Goal: Find specific page/section

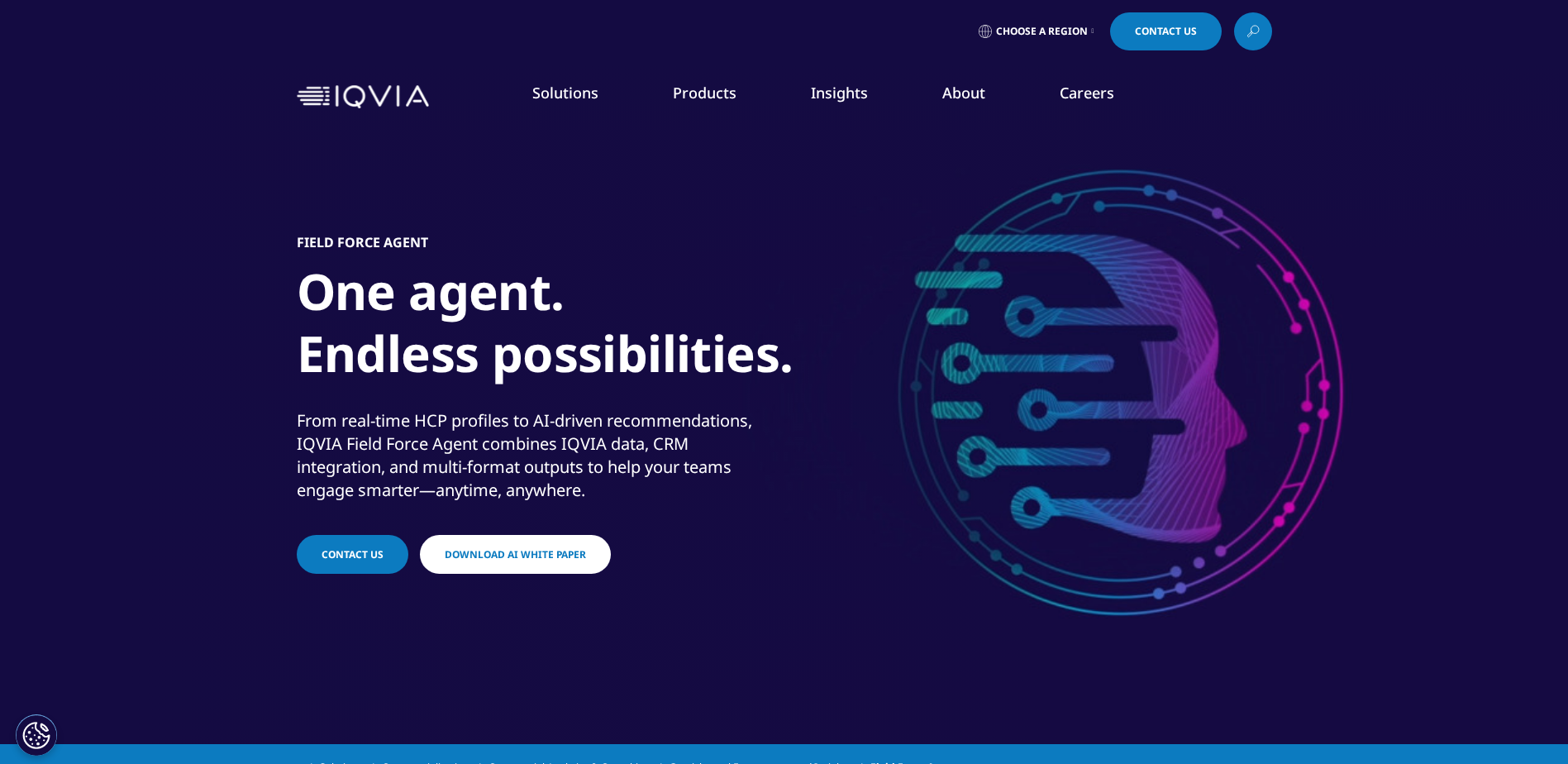
click at [1345, 665] on div "Video Player is loading. Play Video Play Skip Backward Skip Forward Unmute Curr…" at bounding box center [784, 372] width 1568 height 744
click at [1200, 649] on div "Field Force Agent One agent. Endless possibilities. From real-time HCP profiles…" at bounding box center [784, 405] width 976 height 562
click at [1039, 19] on link "Choose a Region" at bounding box center [1037, 31] width 122 height 38
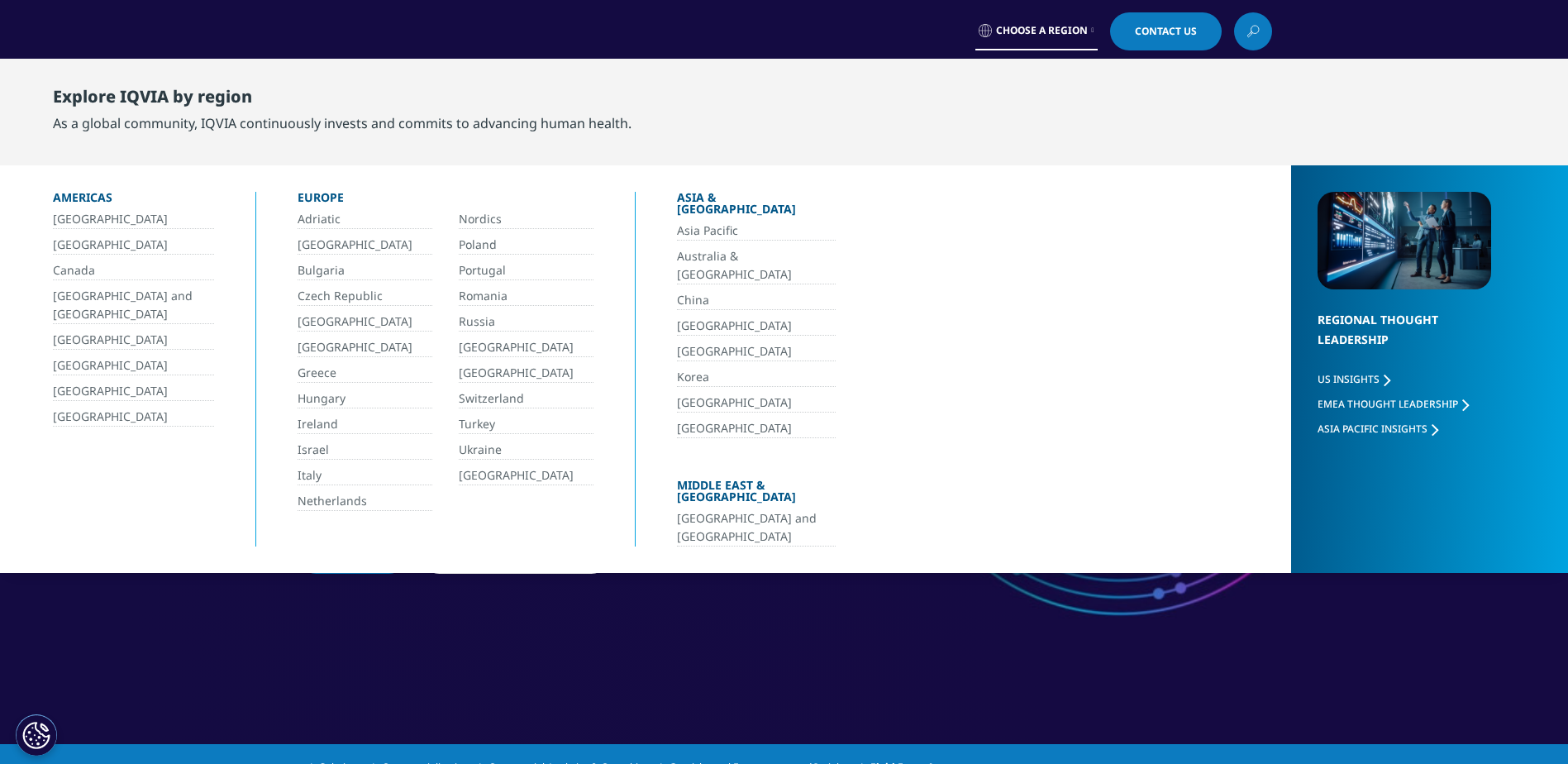
click at [338, 244] on link "[GEOGRAPHIC_DATA]" at bounding box center [364, 245] width 135 height 19
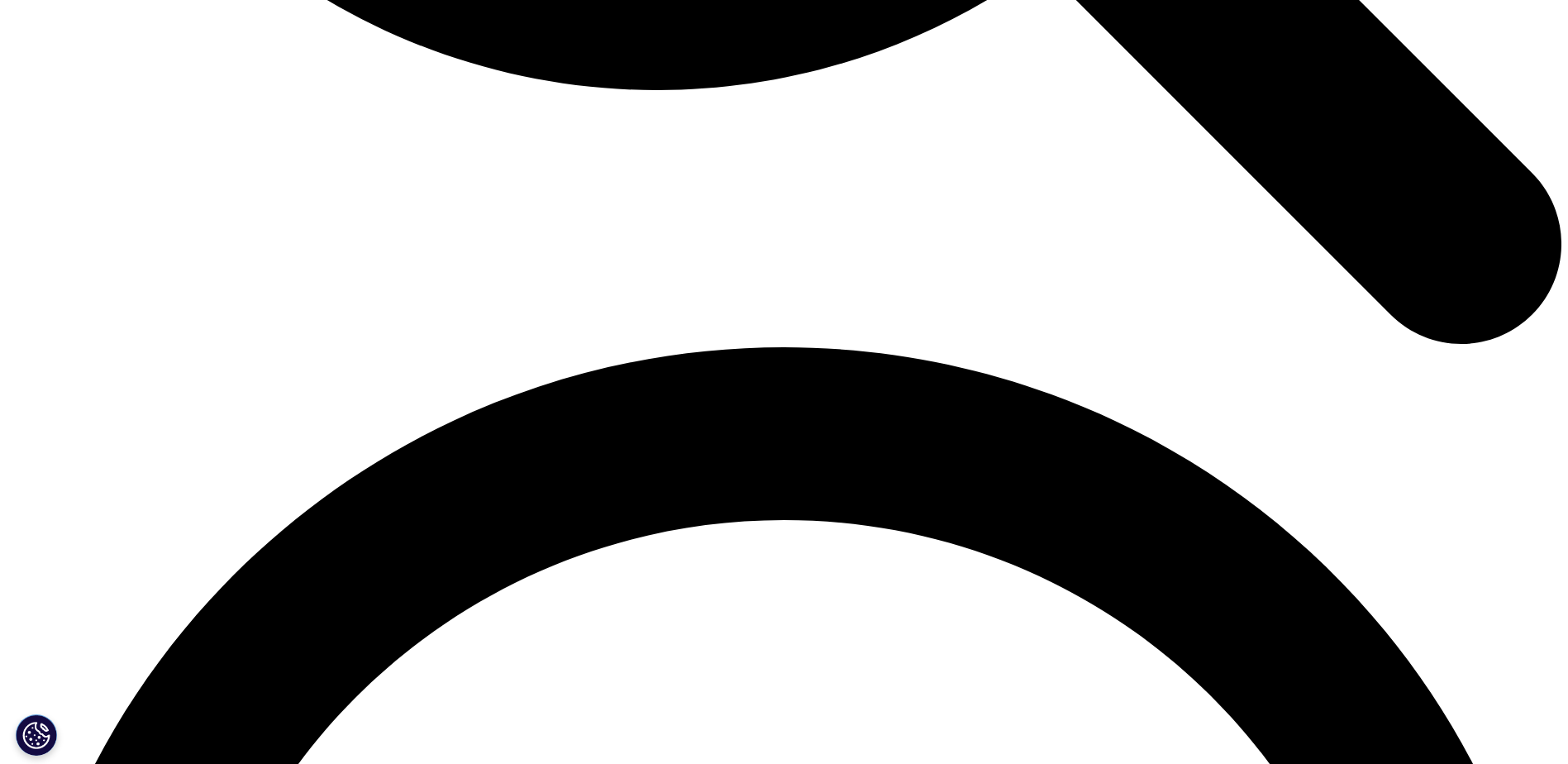
scroll to position [2977, 0]
